Goal: Communication & Community: Connect with others

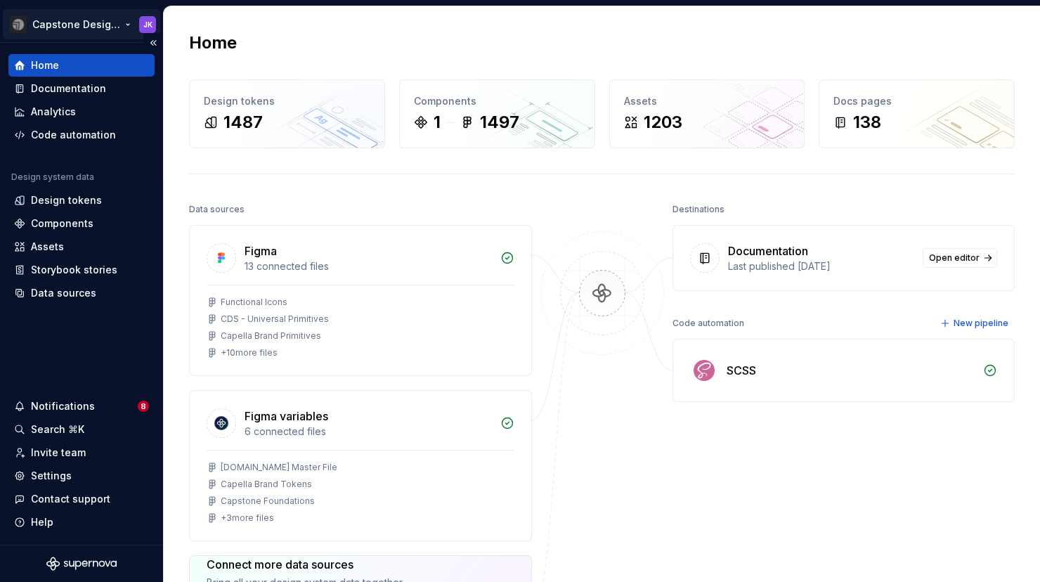
click at [129, 23] on html "Capstone Design System JK Home Documentation Analytics Code automation Design s…" at bounding box center [520, 291] width 1040 height 582
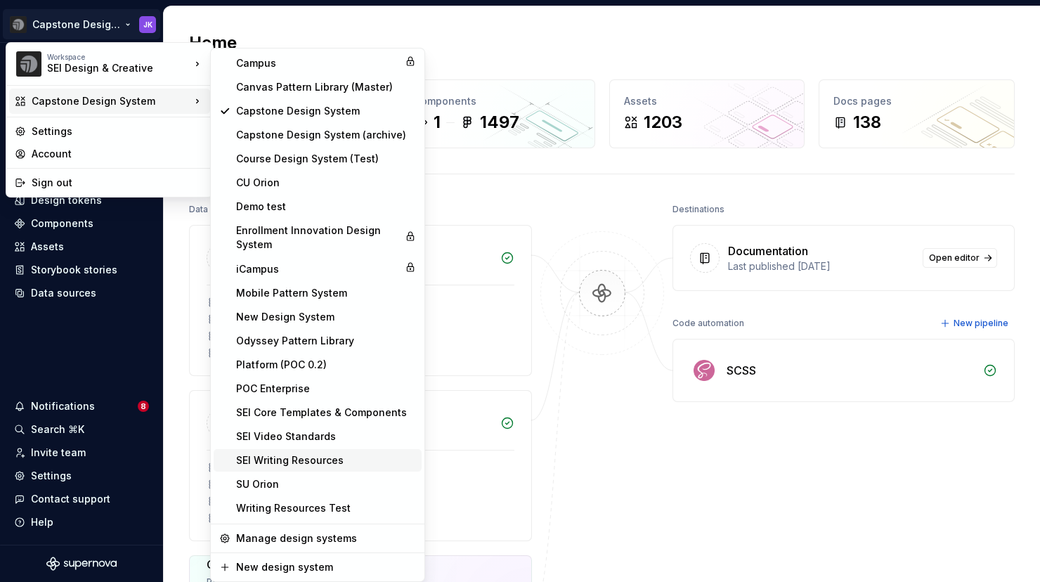
click at [294, 469] on div "SEI Writing Resources" at bounding box center [318, 460] width 208 height 22
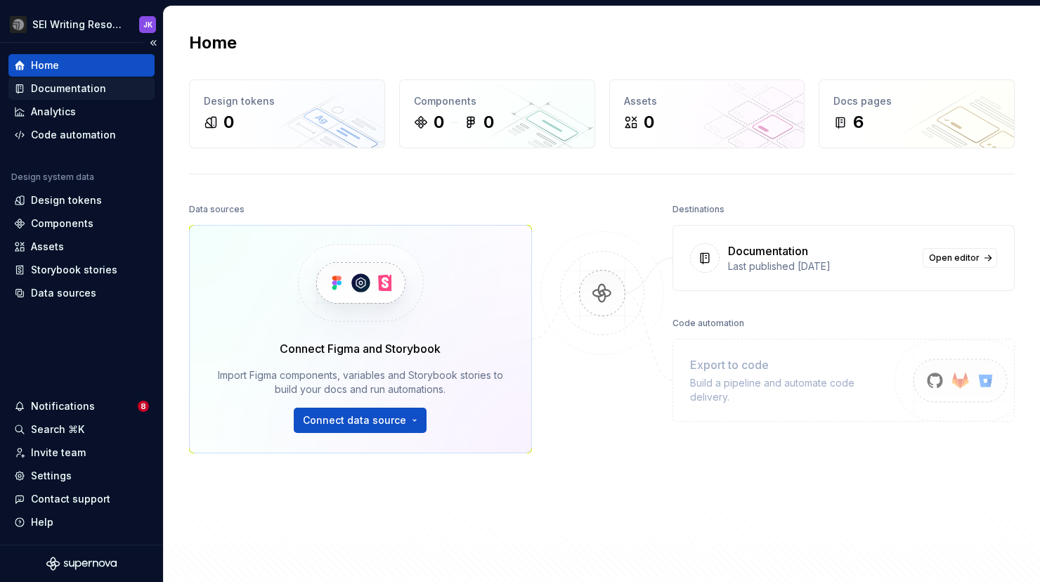
click at [77, 86] on div "Documentation" at bounding box center [68, 88] width 75 height 14
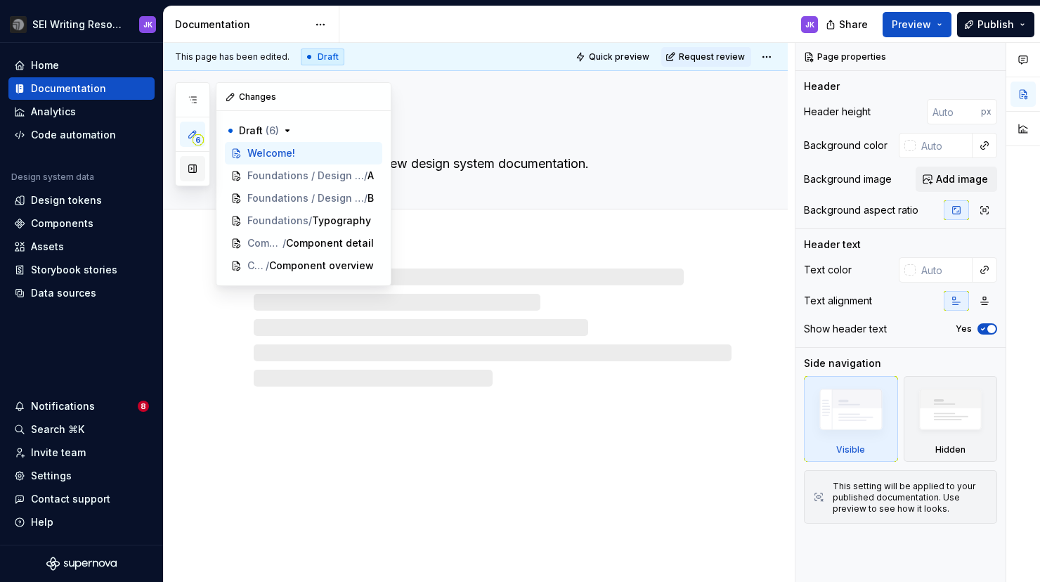
click at [197, 167] on button "button" at bounding box center [192, 168] width 25 height 25
type textarea "*"
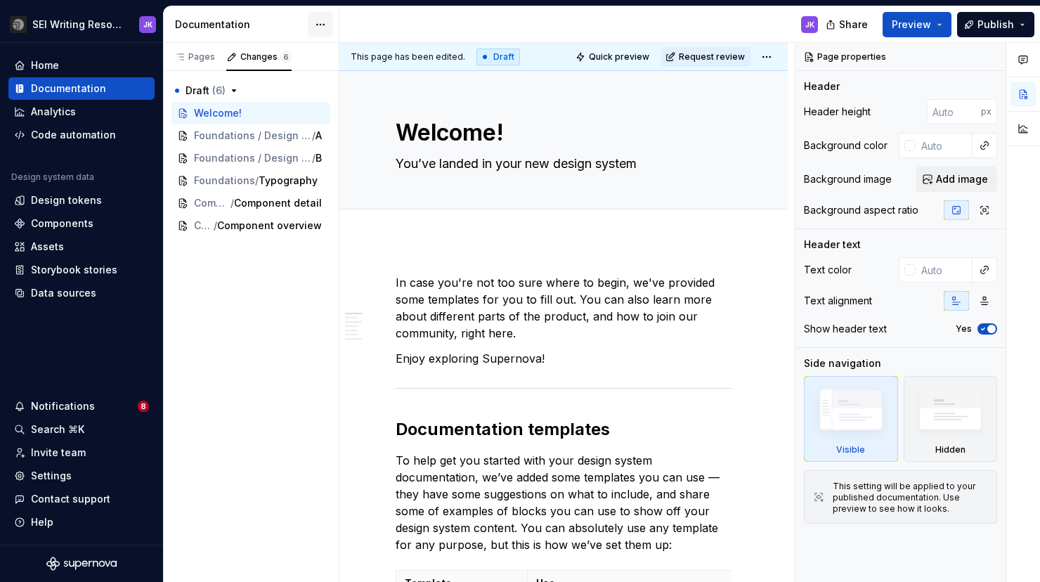
click at [323, 27] on html "SEI Writing Resources JK Home Documentation Analytics Code automation Design sy…" at bounding box center [520, 291] width 1040 height 582
click at [86, 19] on html "SEI Writing Resources JK Home Documentation Analytics Code automation Design sy…" at bounding box center [520, 291] width 1040 height 582
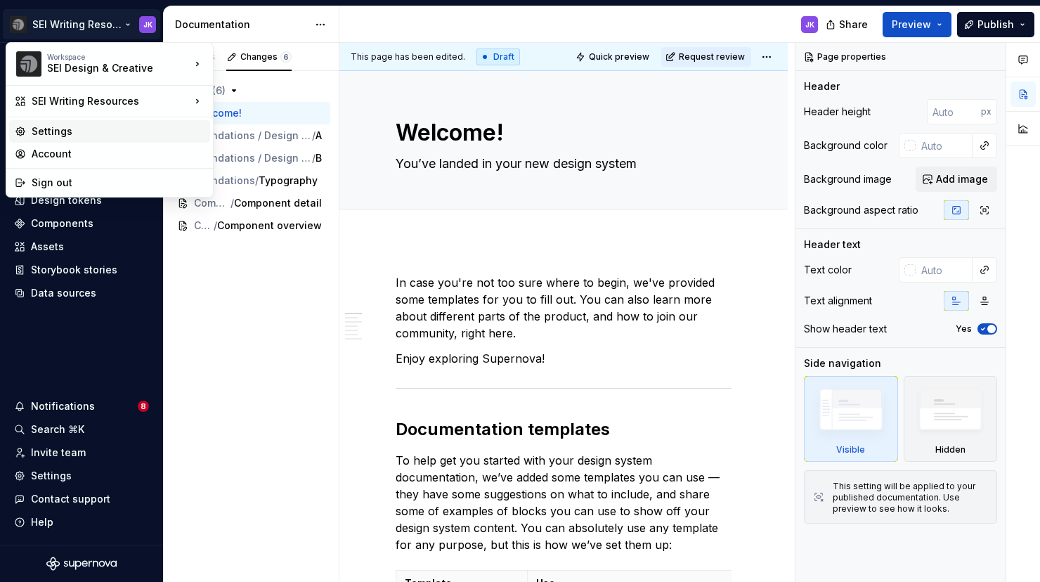
click at [55, 126] on div "Settings" at bounding box center [118, 131] width 173 height 14
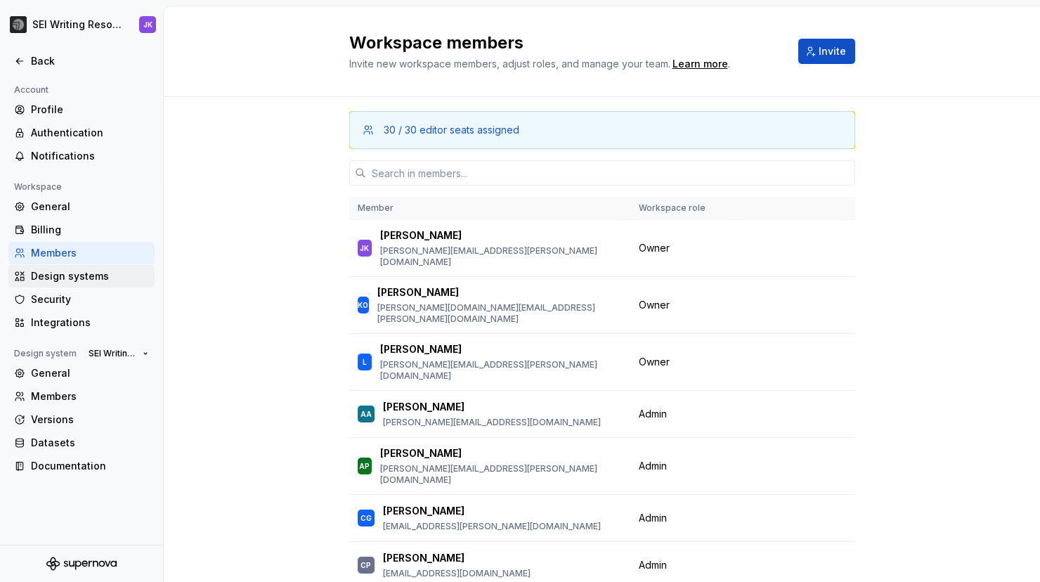
click at [37, 282] on div "Design systems" at bounding box center [90, 276] width 118 height 14
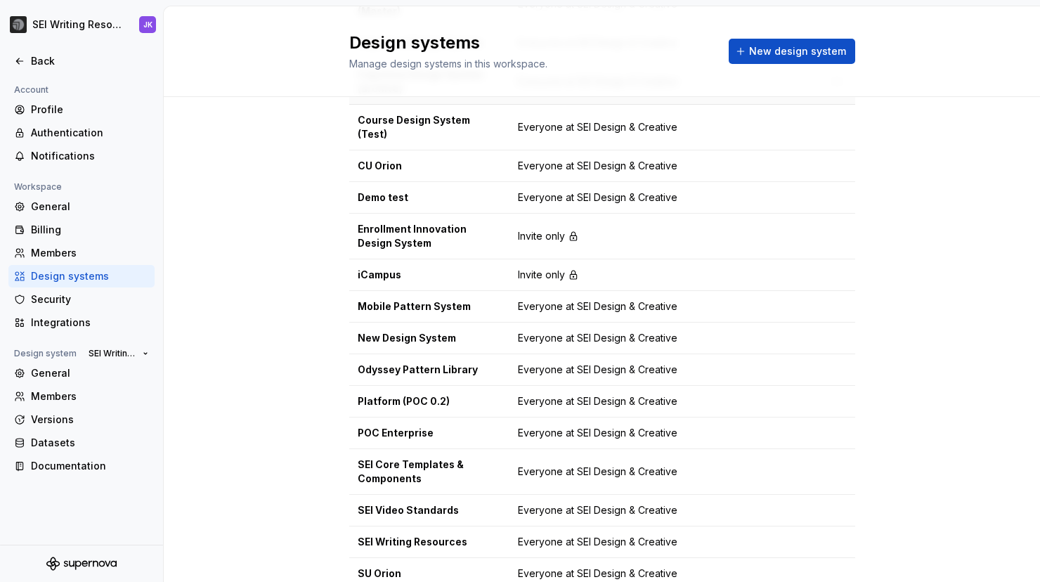
scroll to position [273, 0]
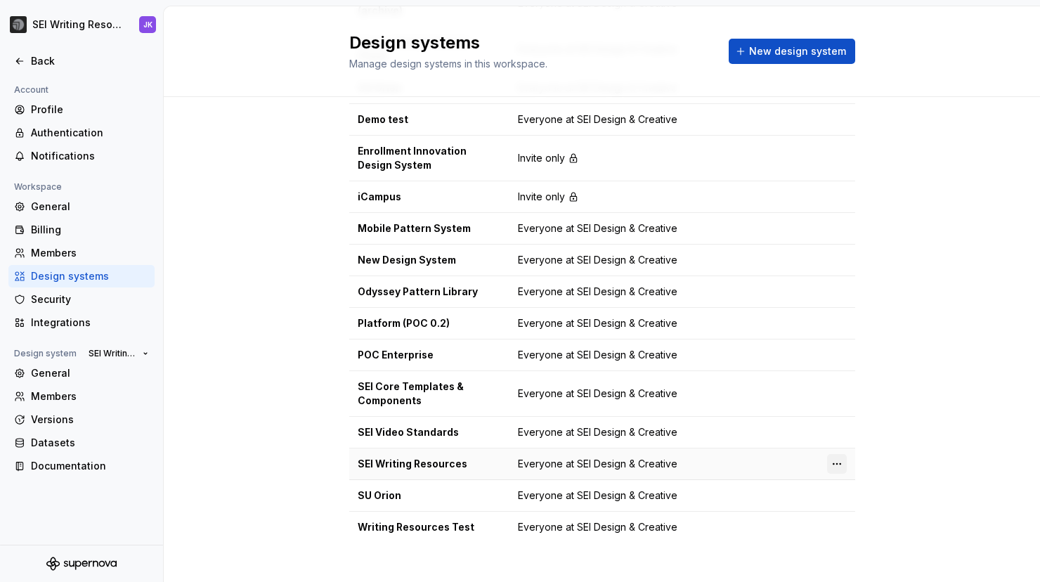
click at [837, 452] on html "SEI Writing Resources JK Back Account Profile Authentication Notifications Work…" at bounding box center [520, 291] width 1040 height 582
click at [844, 478] on icon at bounding box center [841, 476] width 11 height 11
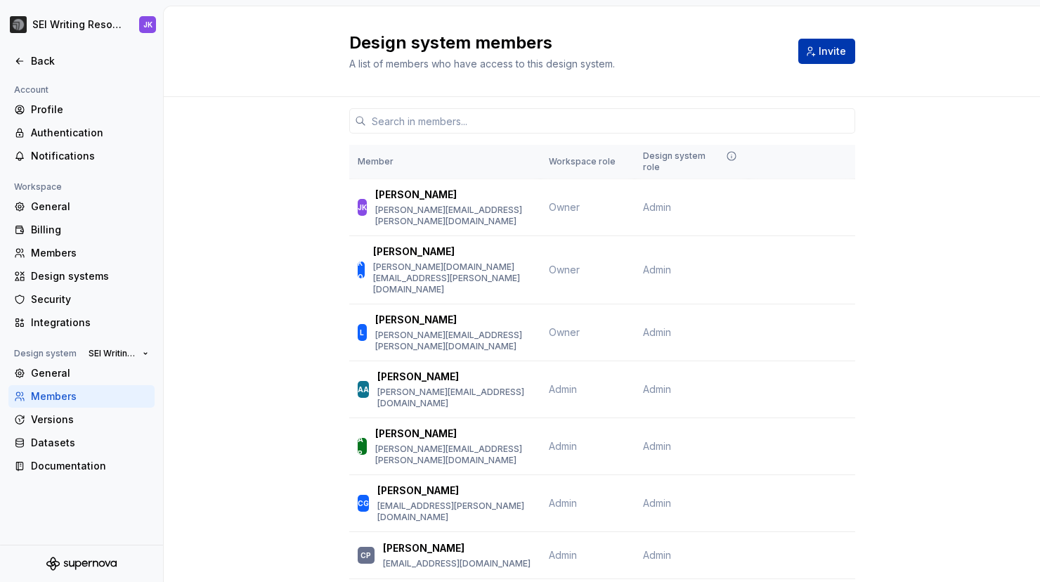
click at [822, 51] on span "Invite" at bounding box center [831, 51] width 27 height 14
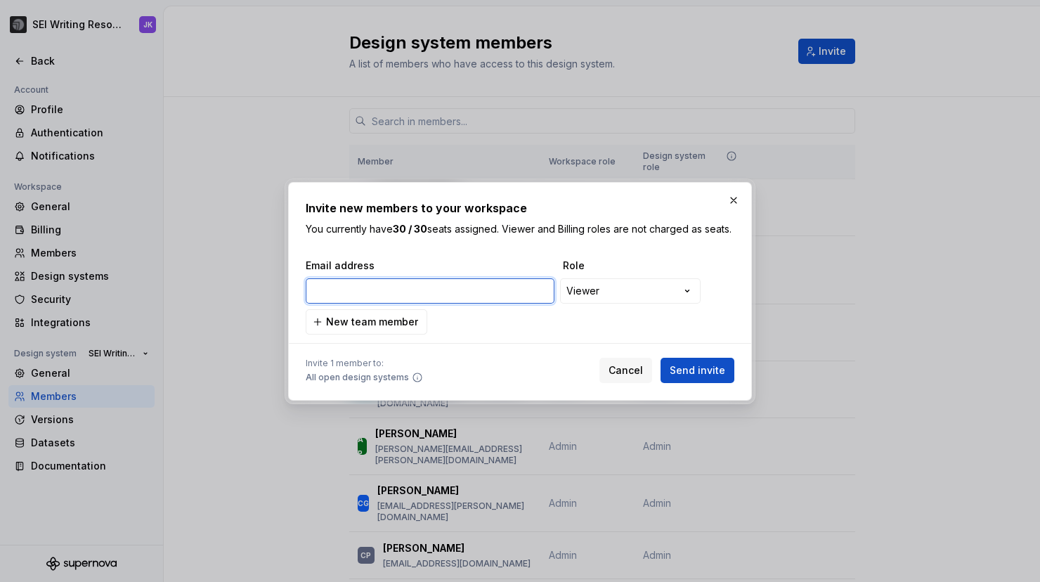
paste input "[PERSON_NAME][EMAIL_ADDRESS][PERSON_NAME][DOMAIN_NAME]"
type input "[PERSON_NAME][EMAIL_ADDRESS][PERSON_NAME][DOMAIN_NAME]"
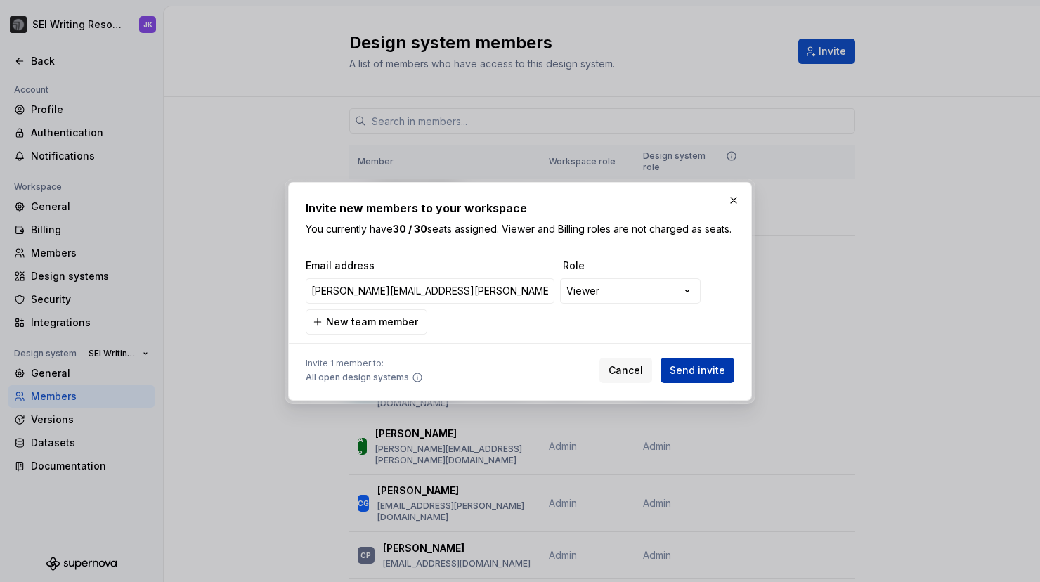
click at [690, 374] on span "Send invite" at bounding box center [696, 370] width 55 height 14
